Goal: Communication & Community: Answer question/provide support

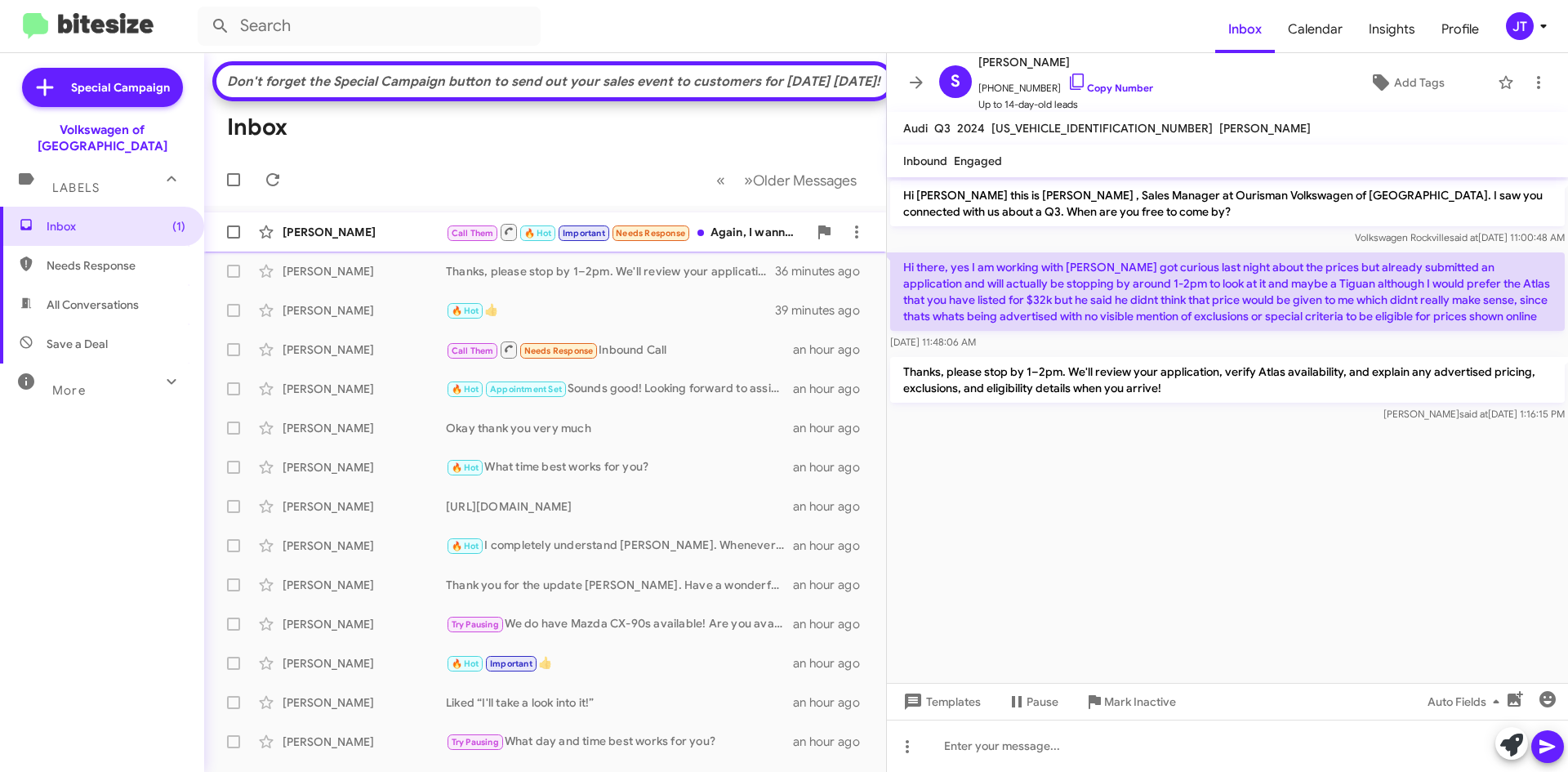
click at [431, 240] on div "[PERSON_NAME]" at bounding box center [364, 231] width 164 height 16
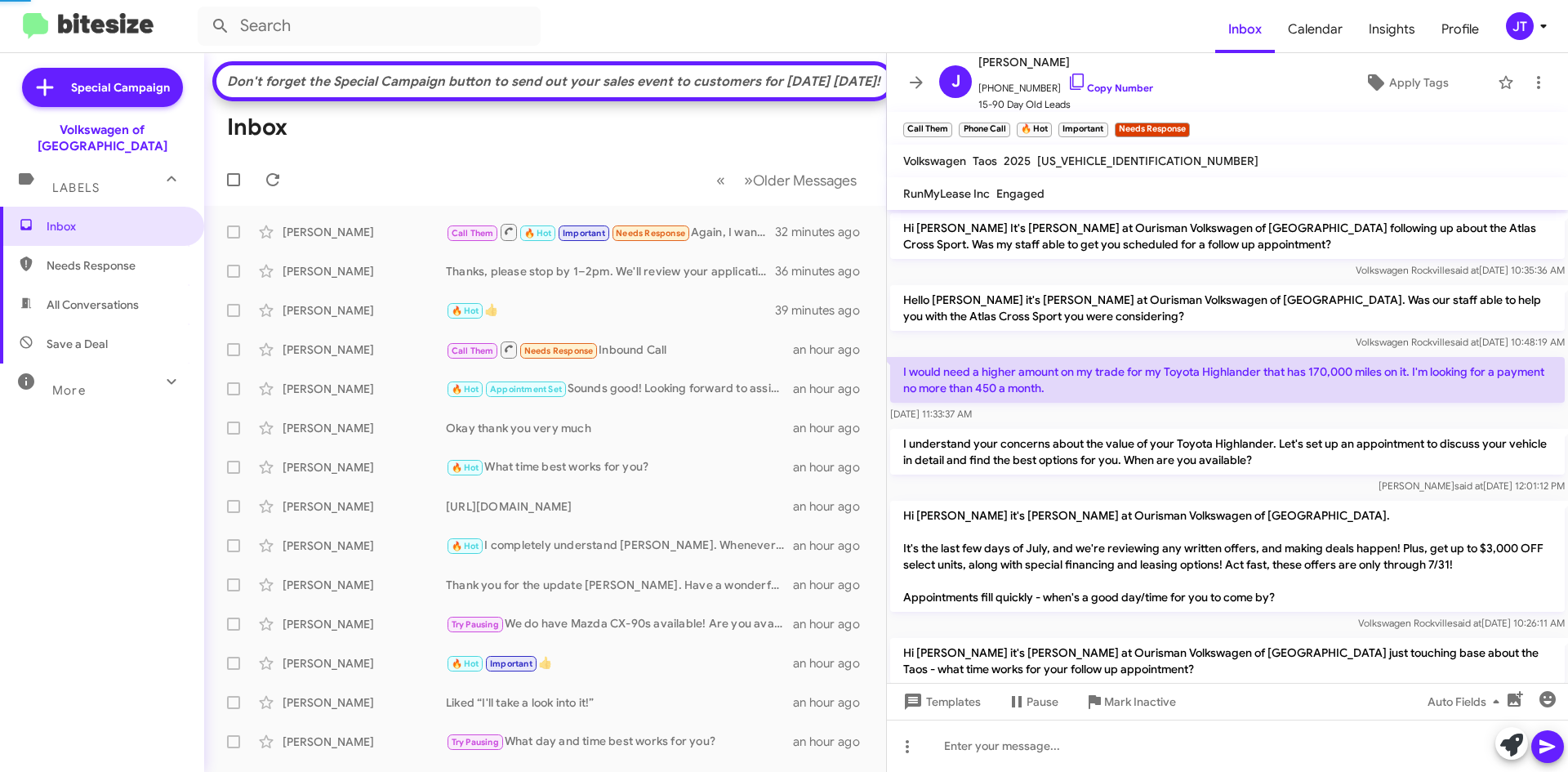
scroll to position [81, 0]
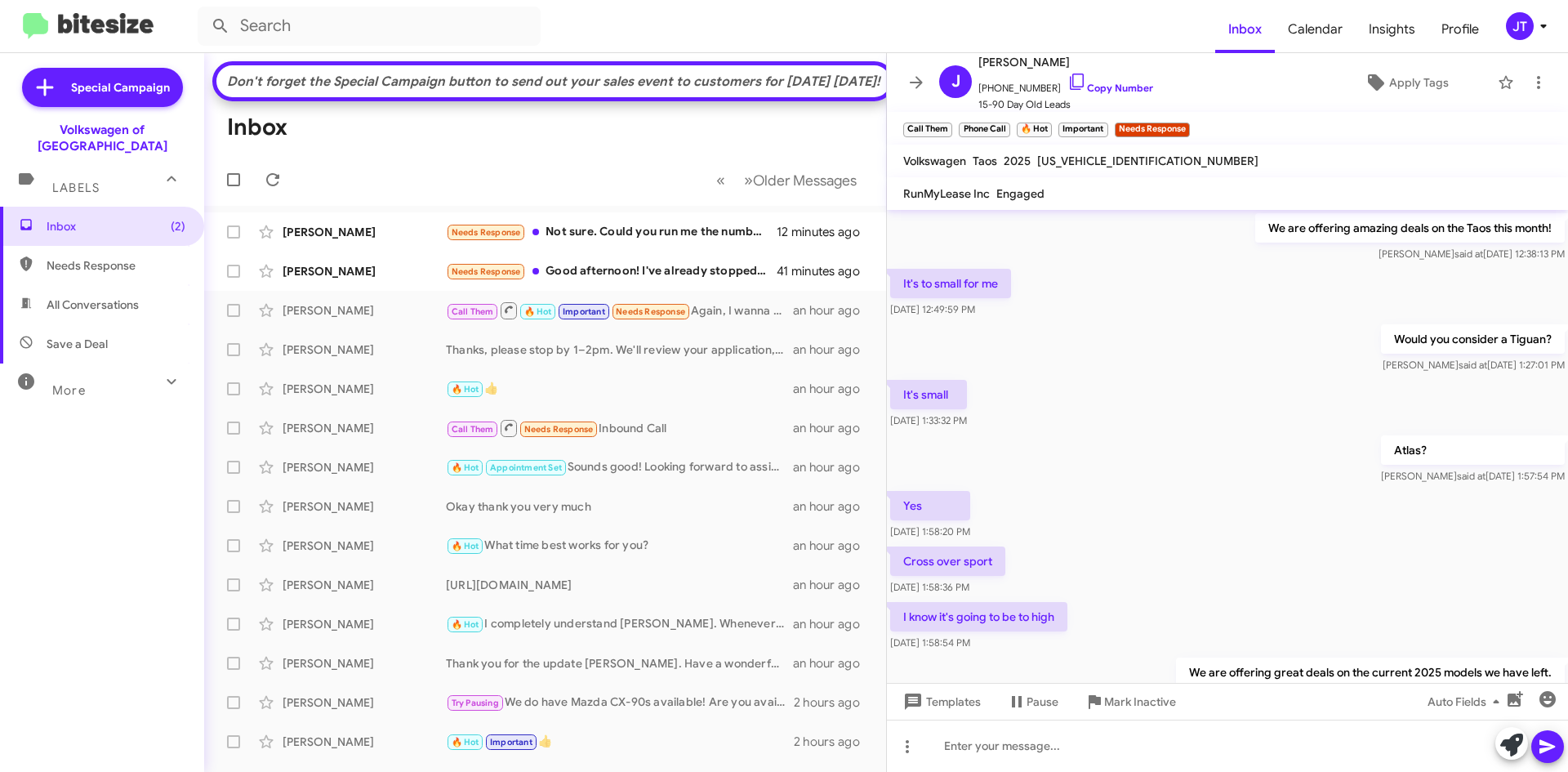
scroll to position [784, 0]
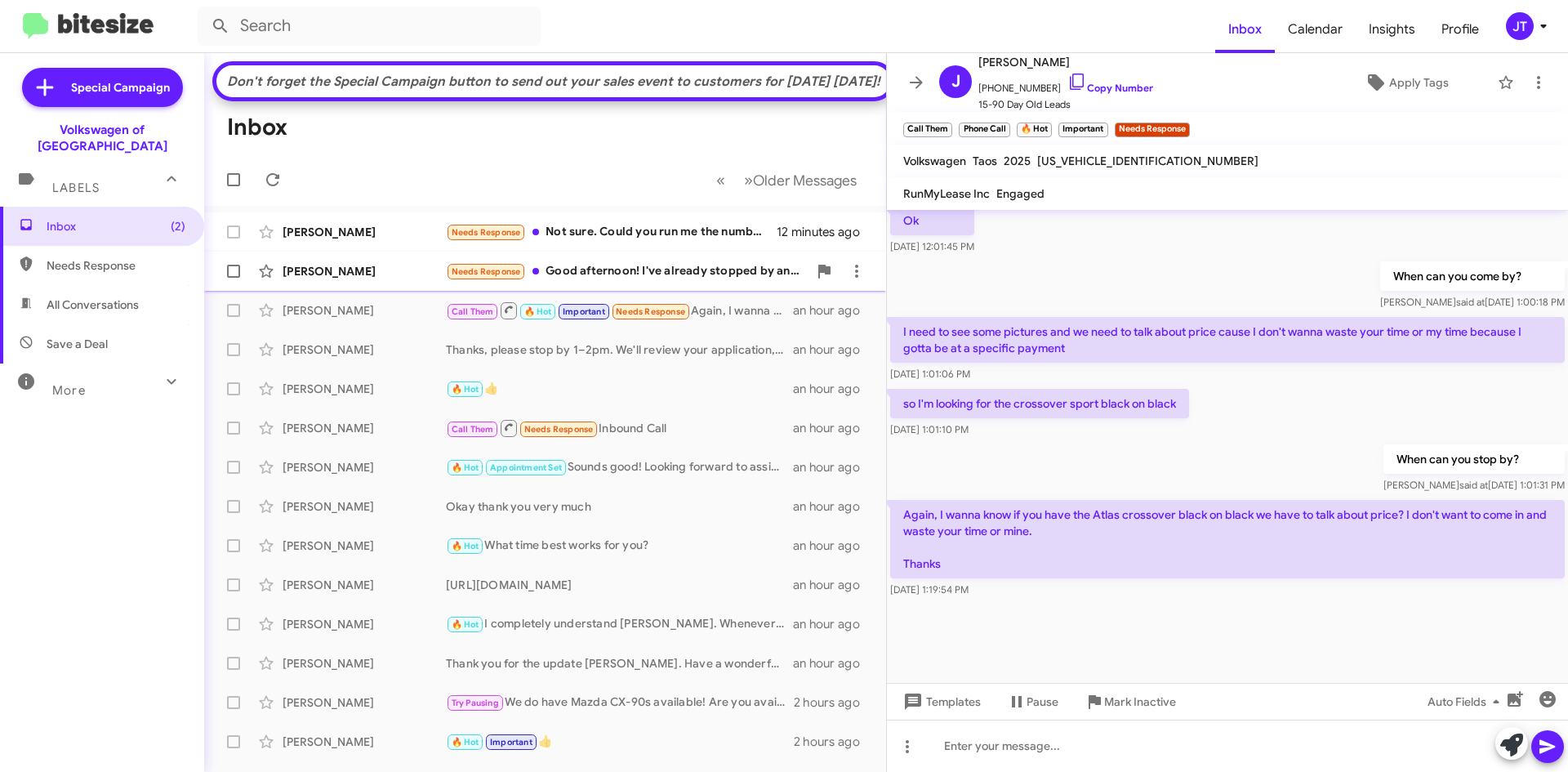
click at [635, 281] on div "Needs Response Good afternoon! I've already stopped by and unfortunately the ca…" at bounding box center [626, 271] width 362 height 19
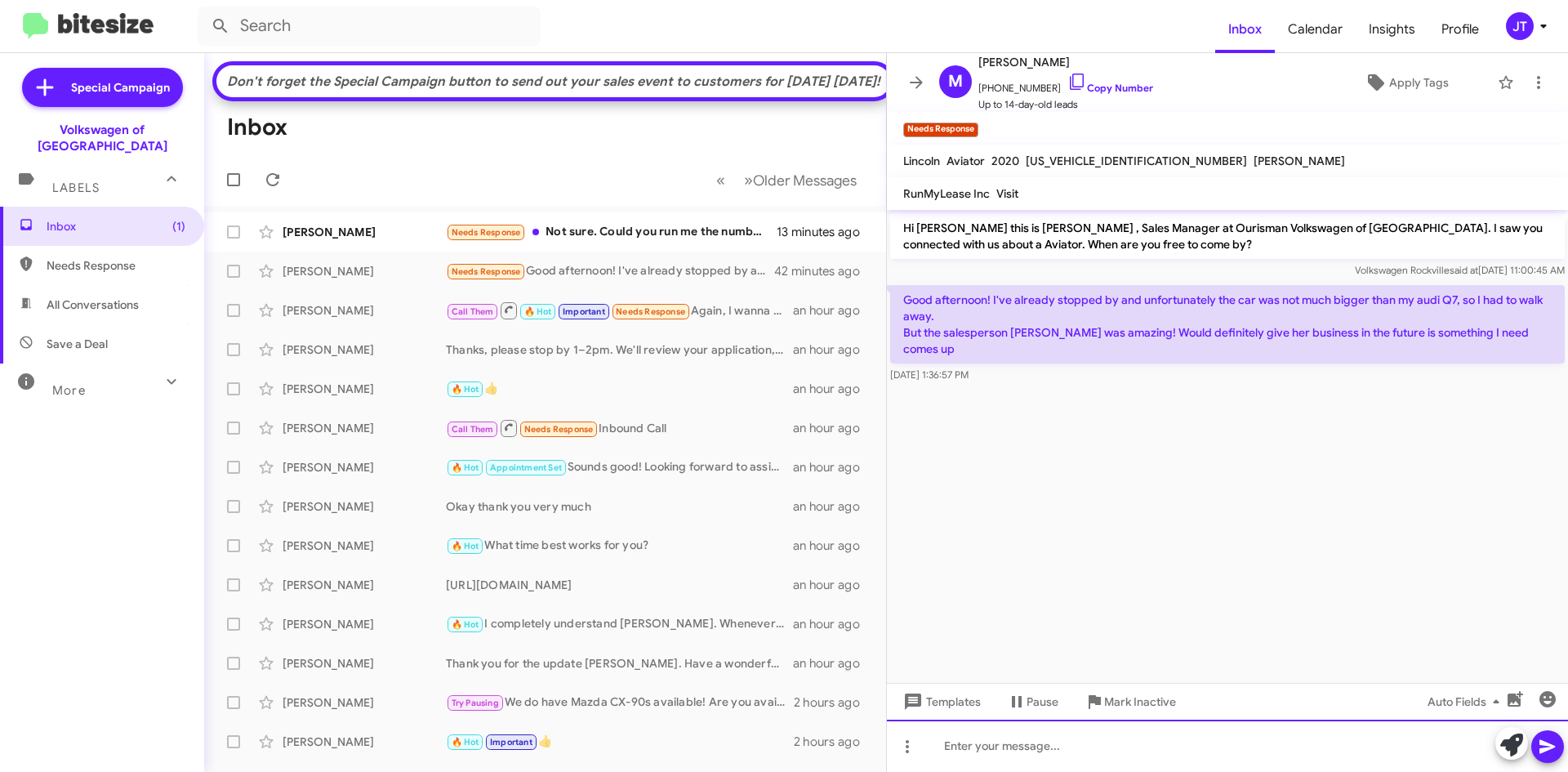
click at [1154, 755] on div at bounding box center [1228, 746] width 681 height 52
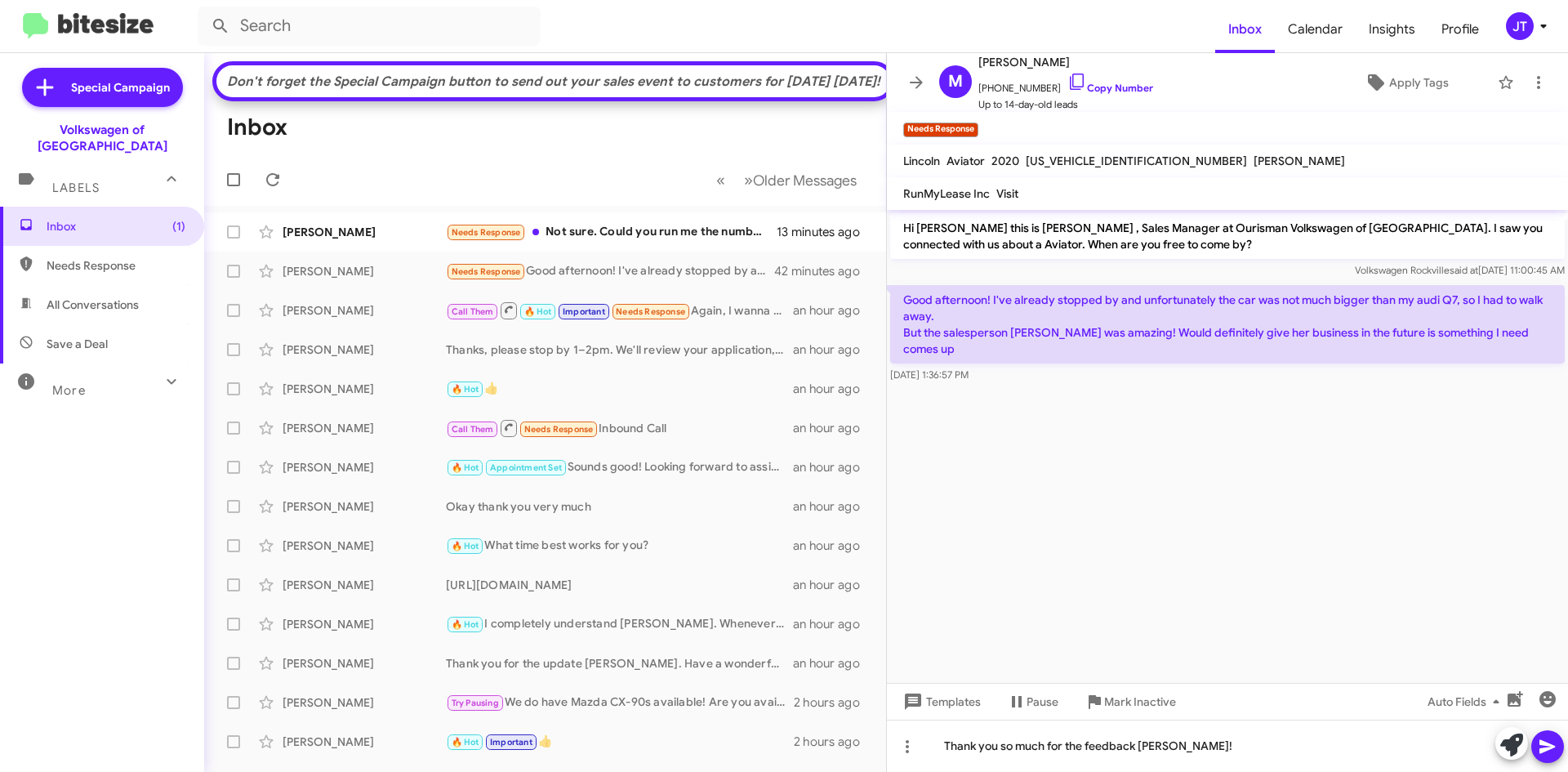
click at [1547, 750] on icon at bounding box center [1547, 746] width 16 height 14
